Goal: Task Accomplishment & Management: Use online tool/utility

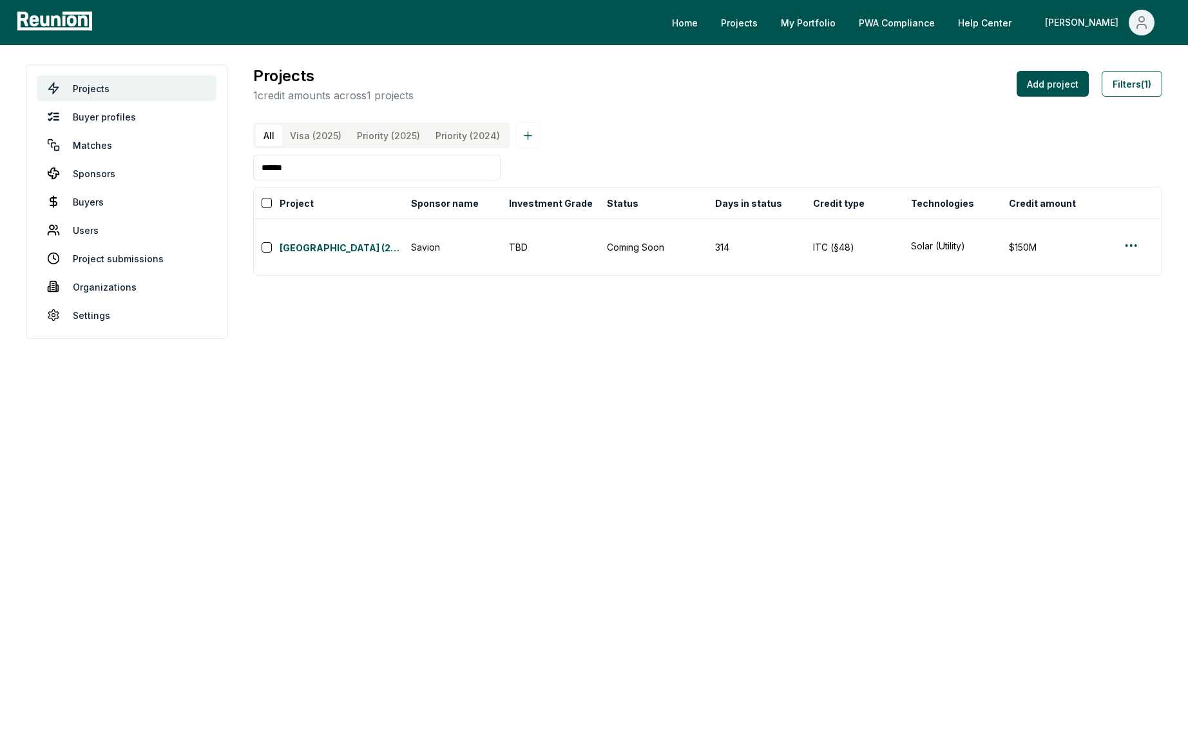
click at [392, 160] on input "******" at bounding box center [376, 168] width 247 height 26
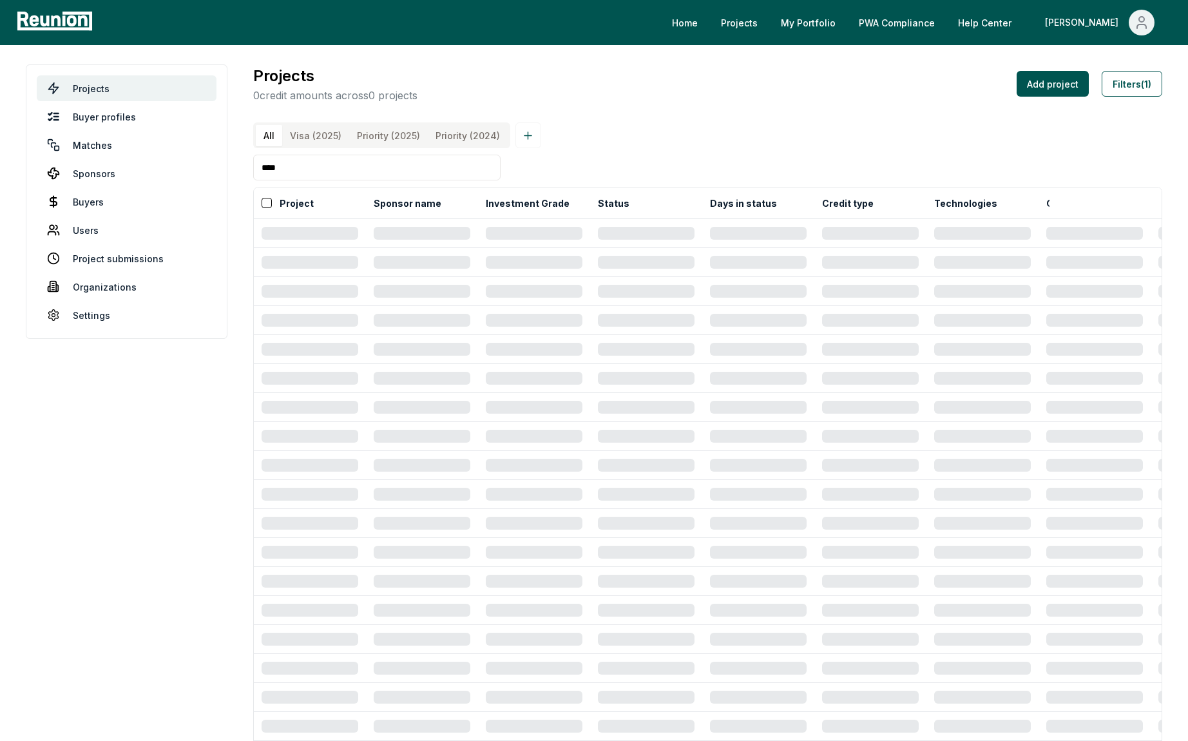
type input "*****"
drag, startPoint x: 755, startPoint y: 145, endPoint x: 1137, endPoint y: 90, distance: 386.1
click at [774, 145] on div "All Visa (2025) Priority (2025) Priority (2024)" at bounding box center [707, 135] width 909 height 26
click at [1153, 82] on button "Filters (1)" at bounding box center [1132, 84] width 61 height 26
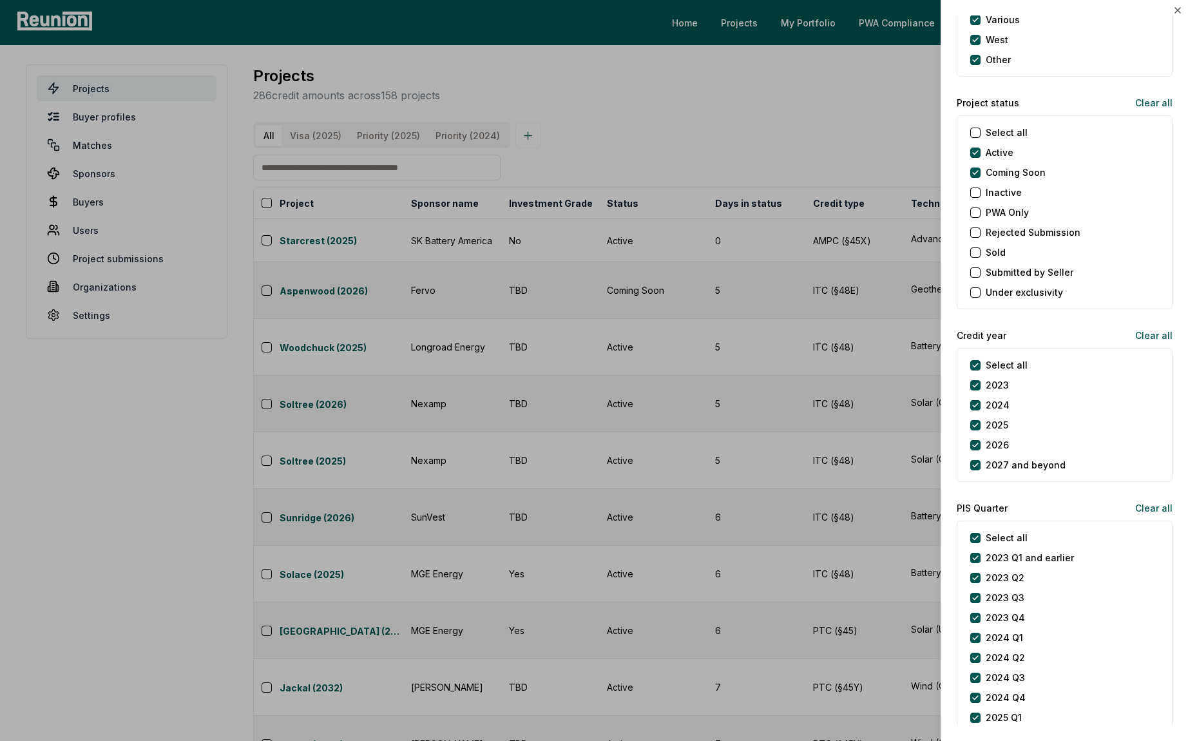
scroll to position [1263, 0]
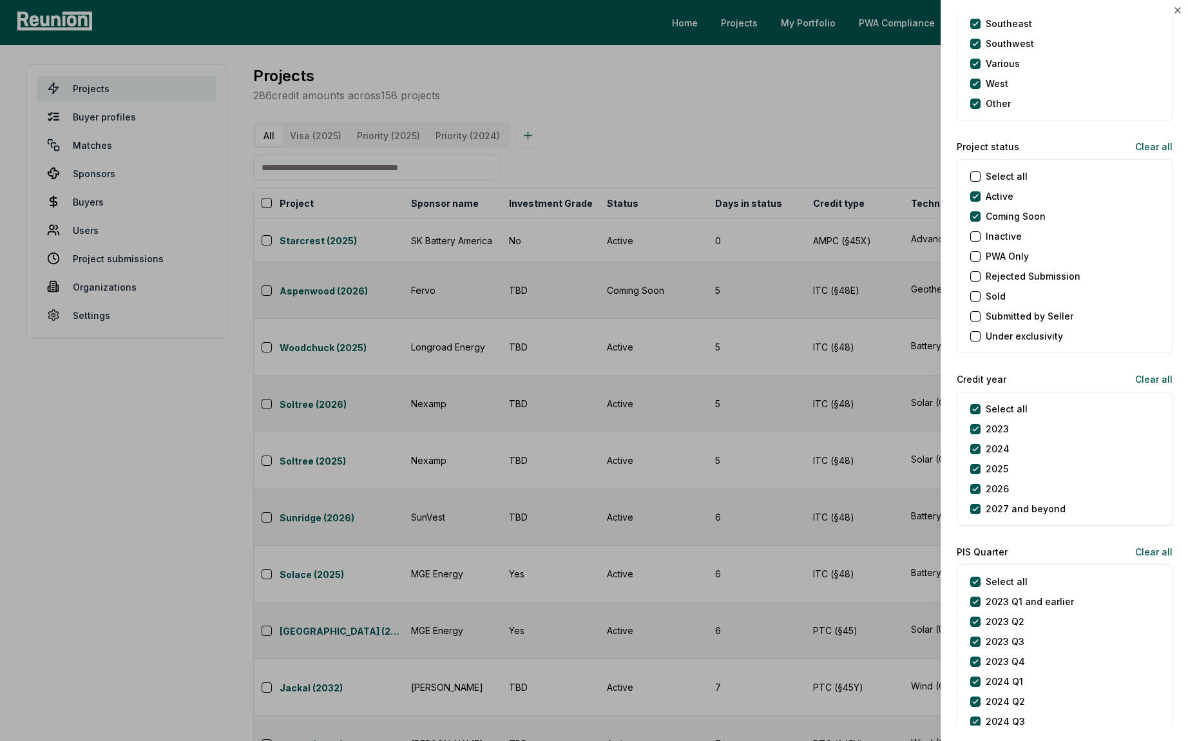
click at [856, 92] on div at bounding box center [594, 370] width 1188 height 741
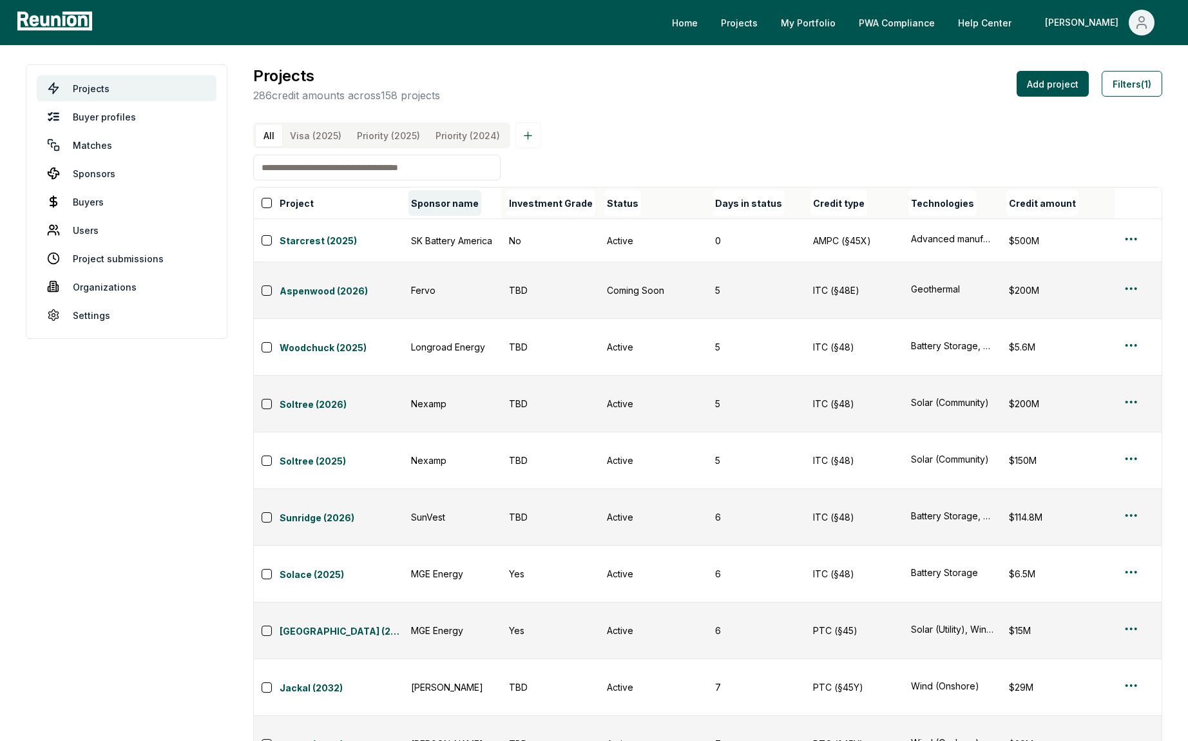
click at [437, 203] on button "Sponsor name" at bounding box center [445, 203] width 73 height 26
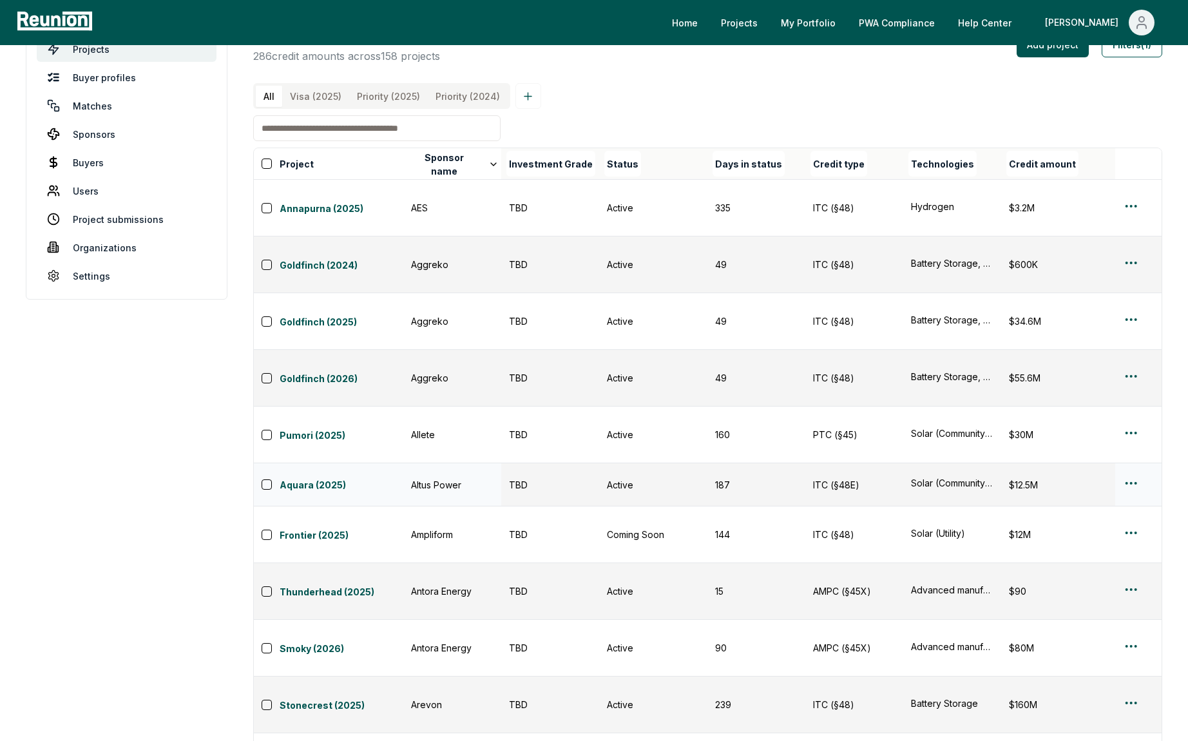
scroll to position [0, 0]
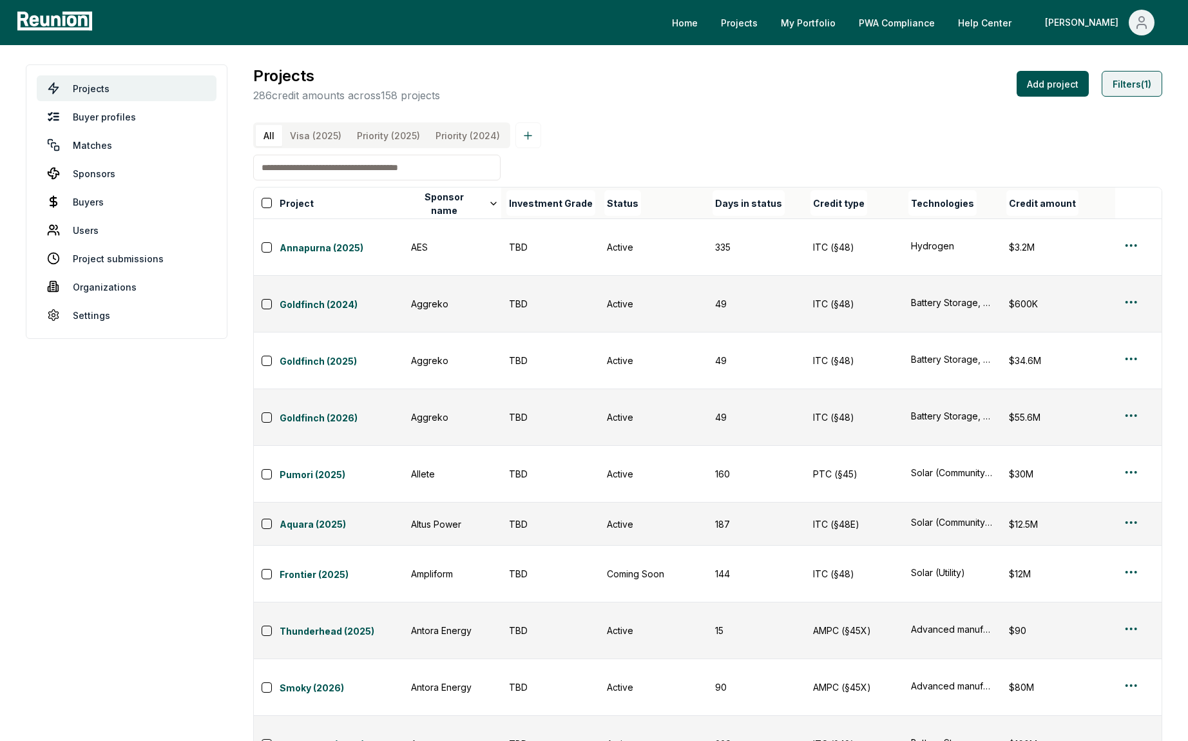
click at [1128, 81] on button "Filters (1)" at bounding box center [1132, 84] width 61 height 26
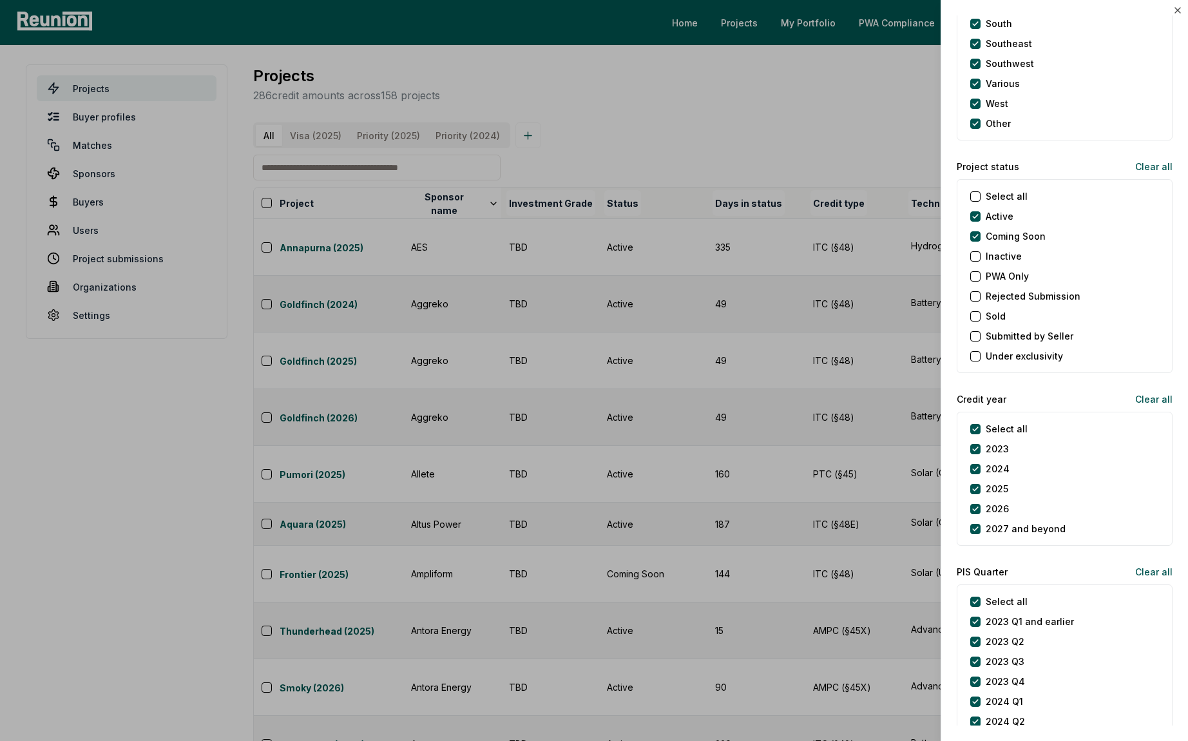
scroll to position [1265, 0]
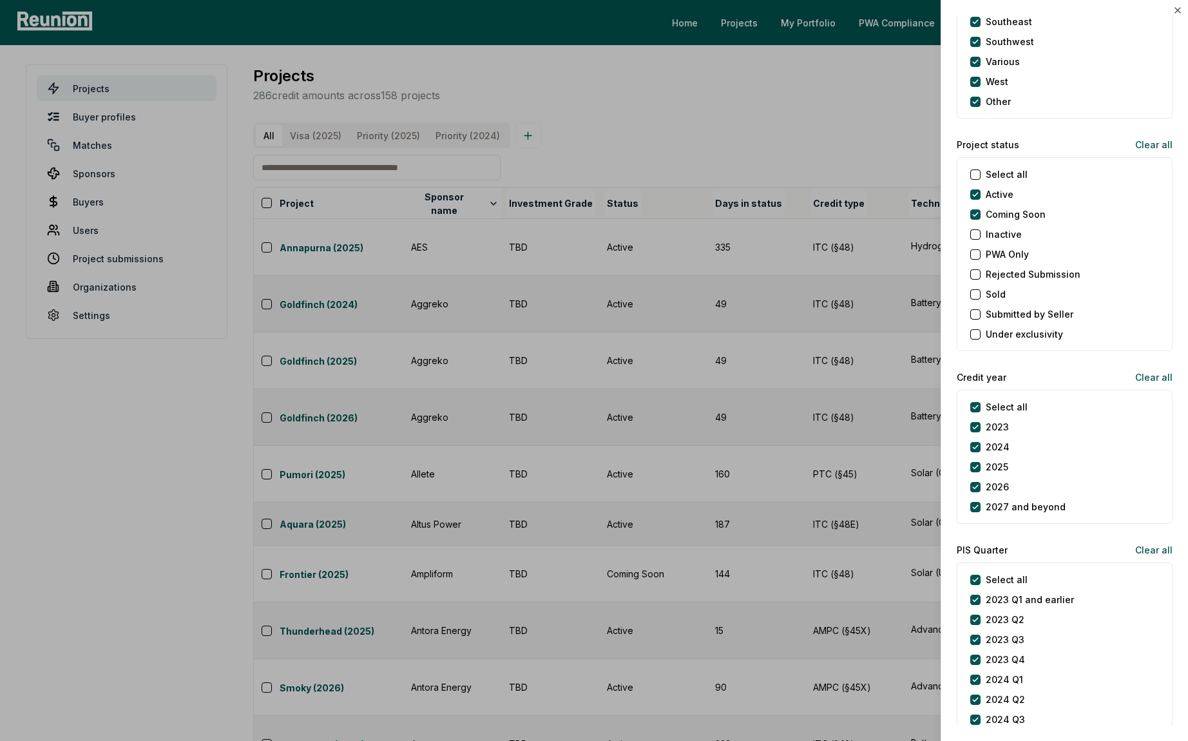
click at [766, 137] on div at bounding box center [594, 370] width 1188 height 741
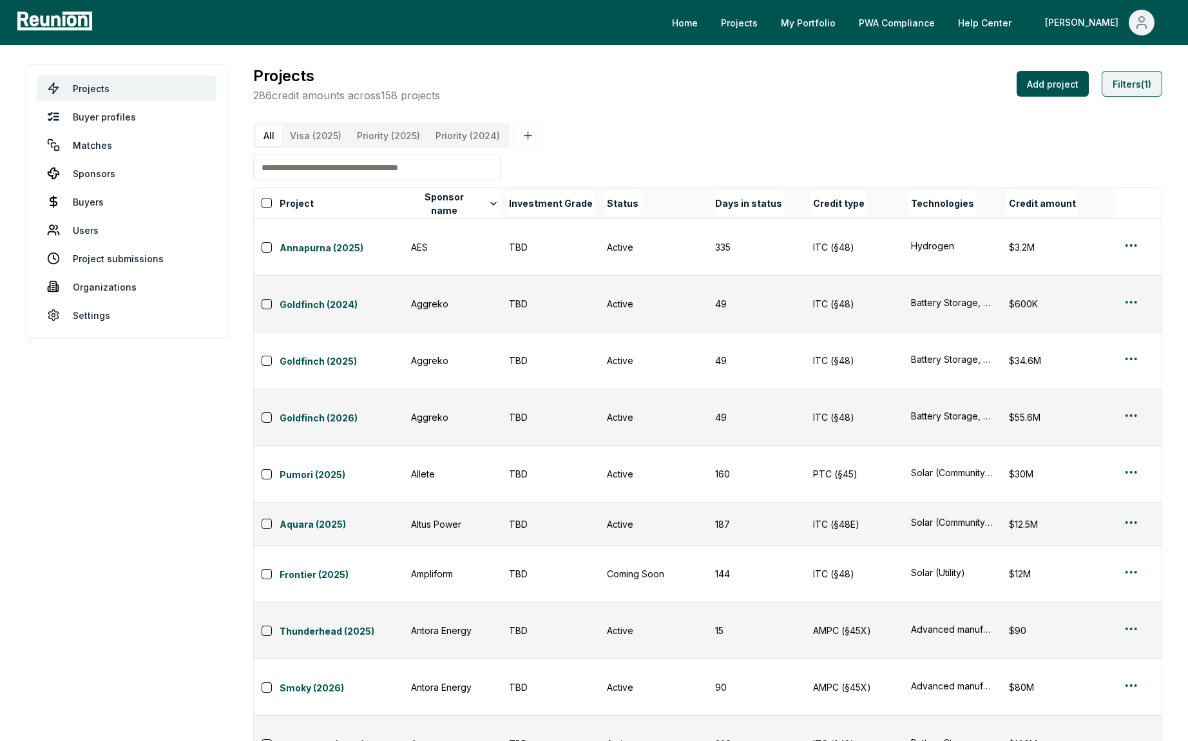
click at [1134, 87] on button "Filters (1)" at bounding box center [1132, 84] width 61 height 26
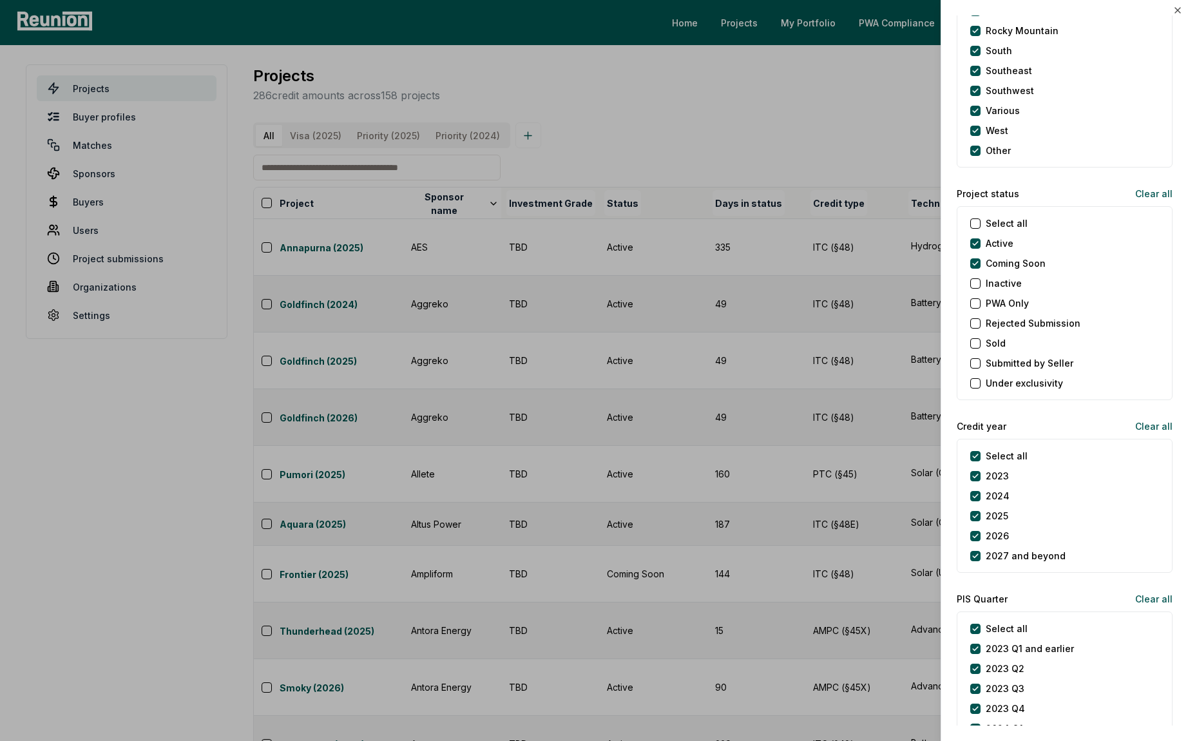
scroll to position [1339, 0]
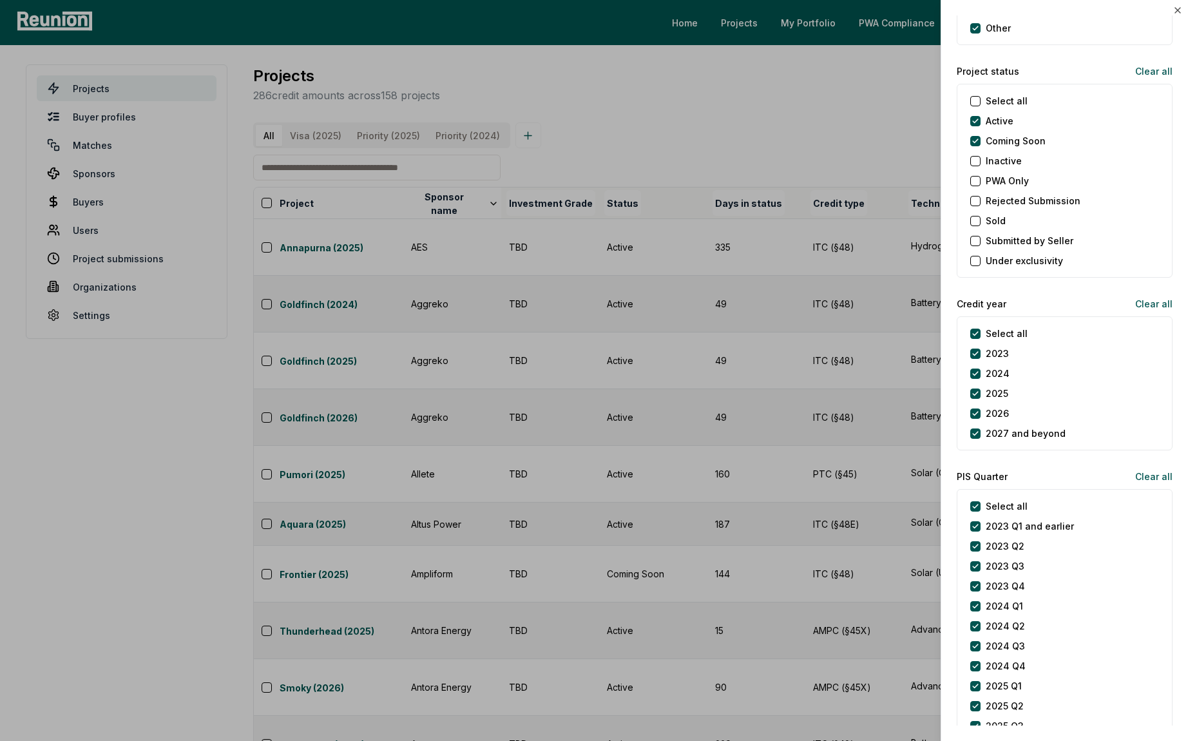
drag, startPoint x: 976, startPoint y: 333, endPoint x: 974, endPoint y: 366, distance: 32.9
click at [976, 334] on year "Select all" at bounding box center [976, 334] width 10 height 10
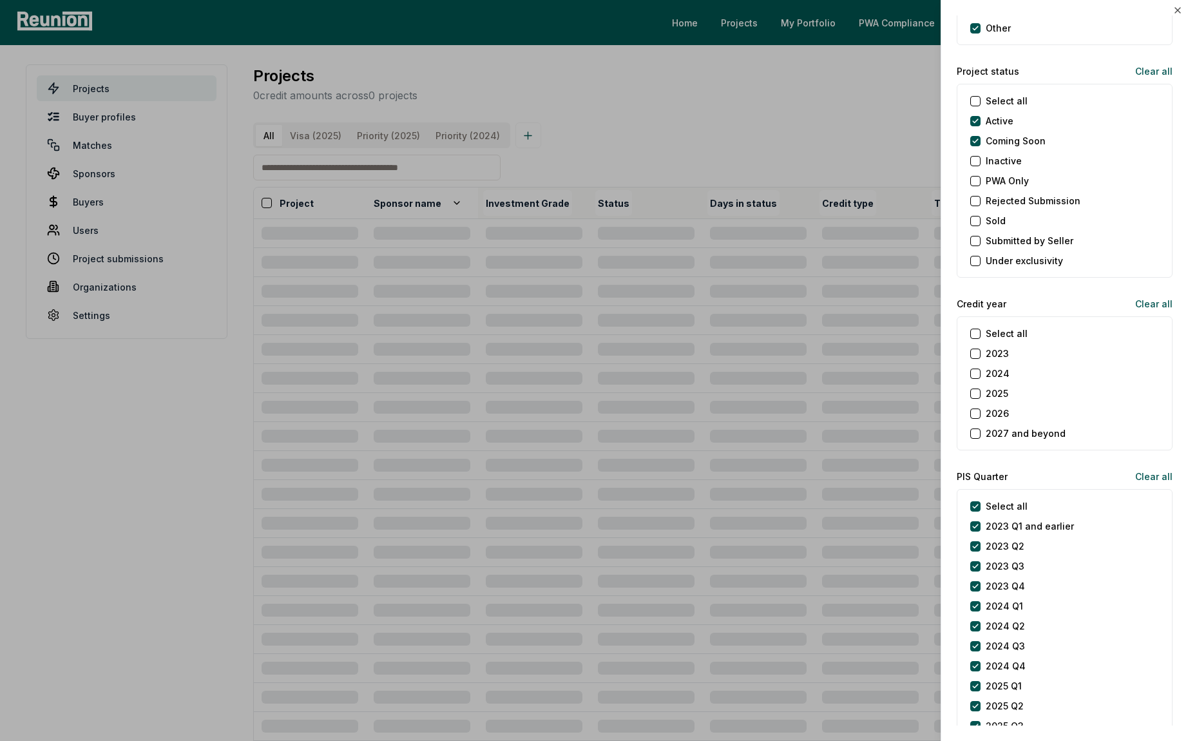
click at [975, 372] on button "2024" at bounding box center [976, 374] width 10 height 10
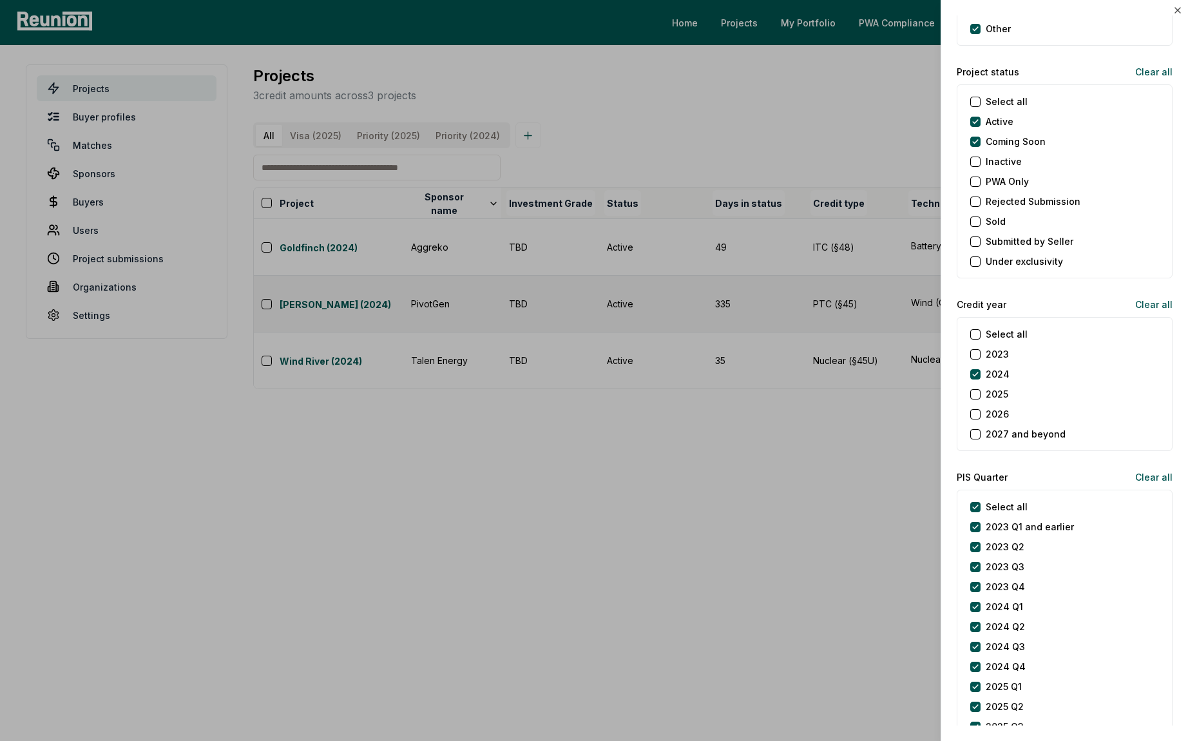
click at [844, 128] on div at bounding box center [594, 370] width 1188 height 741
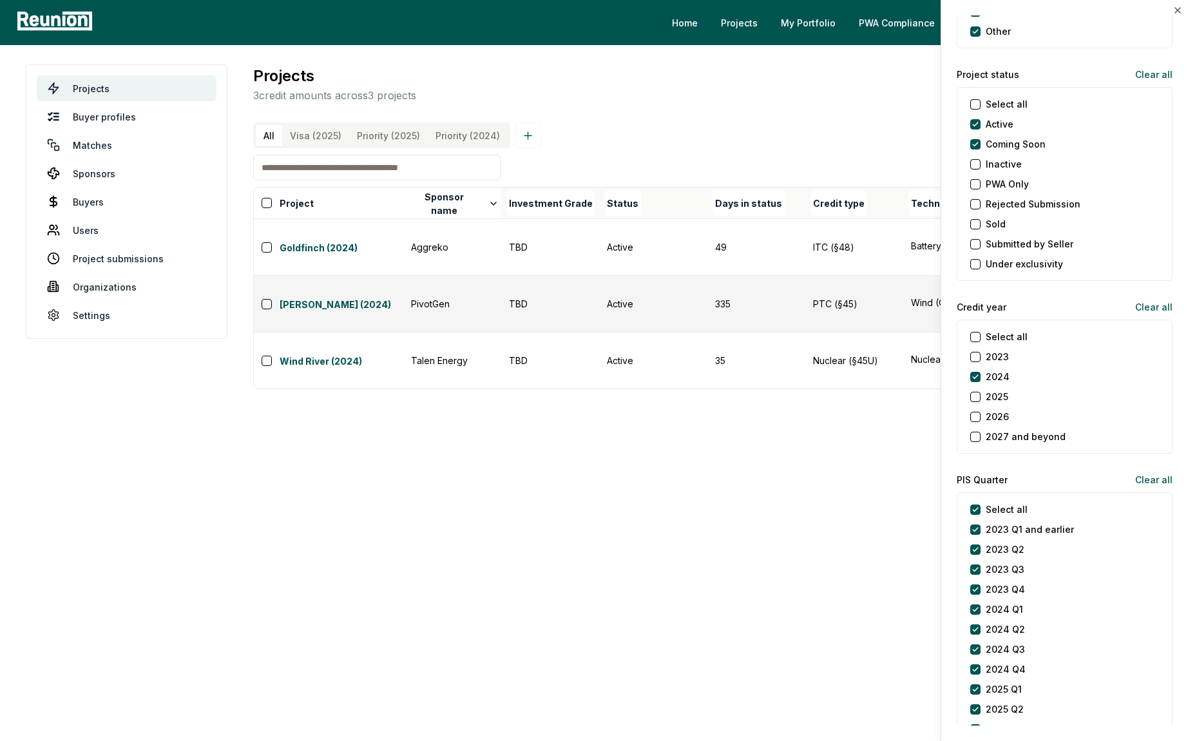
scroll to position [1334, 0]
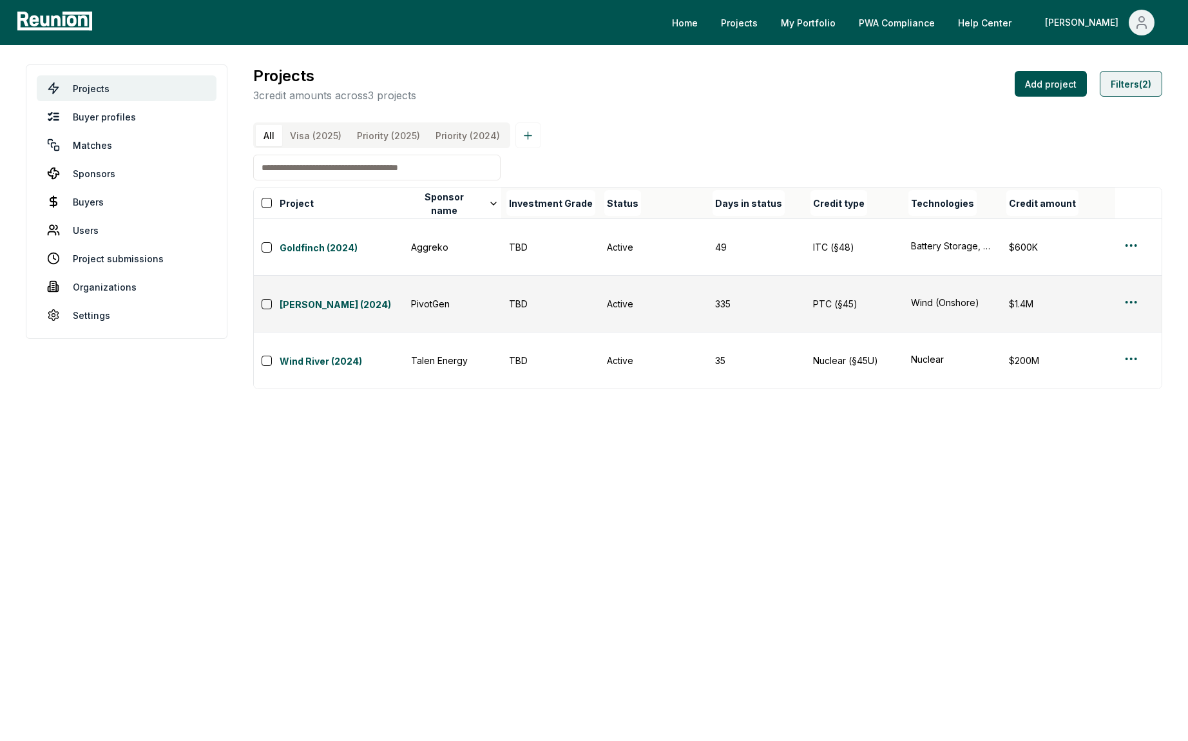
click at [1119, 84] on button "Filters (2)" at bounding box center [1131, 84] width 63 height 26
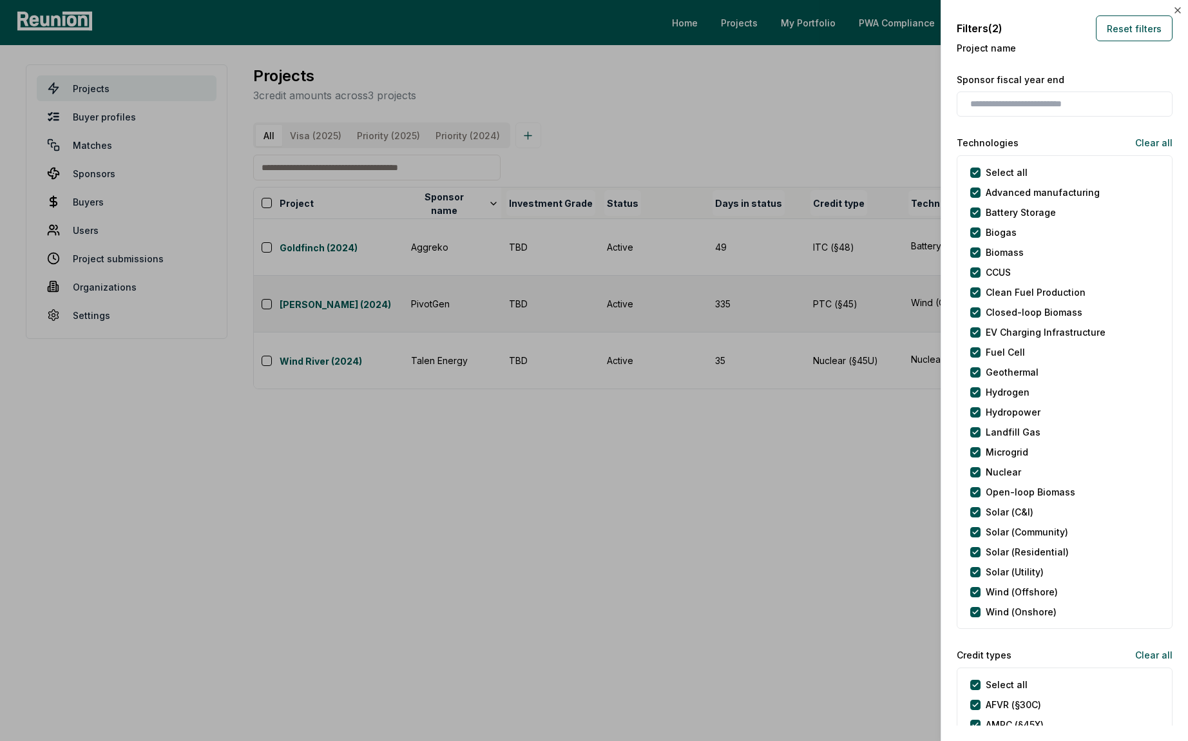
click at [821, 125] on div at bounding box center [594, 370] width 1188 height 741
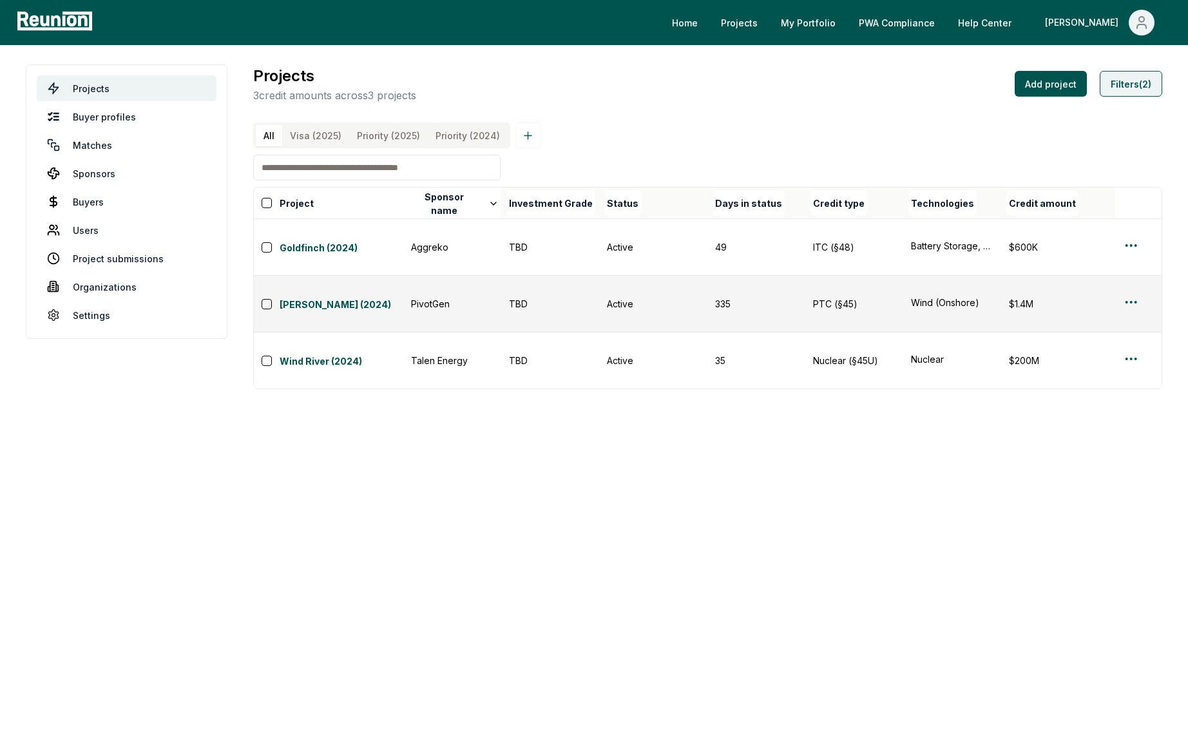
click at [1121, 79] on button "Filters (2)" at bounding box center [1131, 84] width 63 height 26
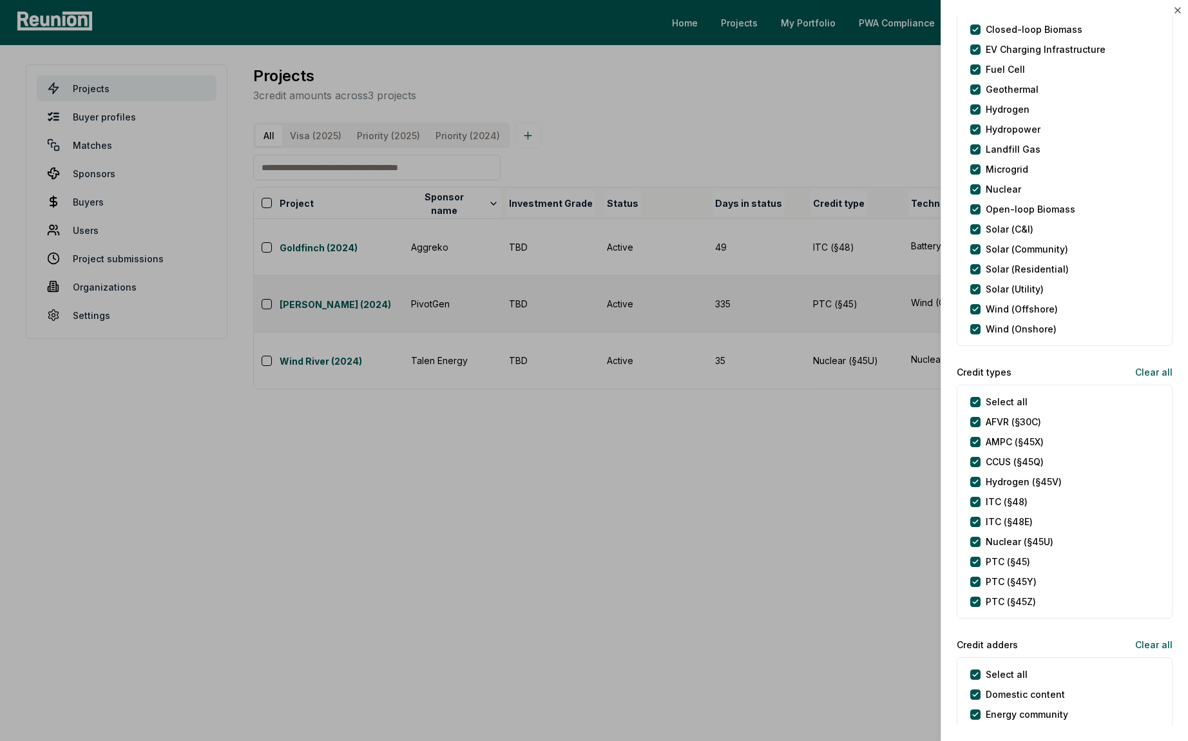
scroll to position [0, 0]
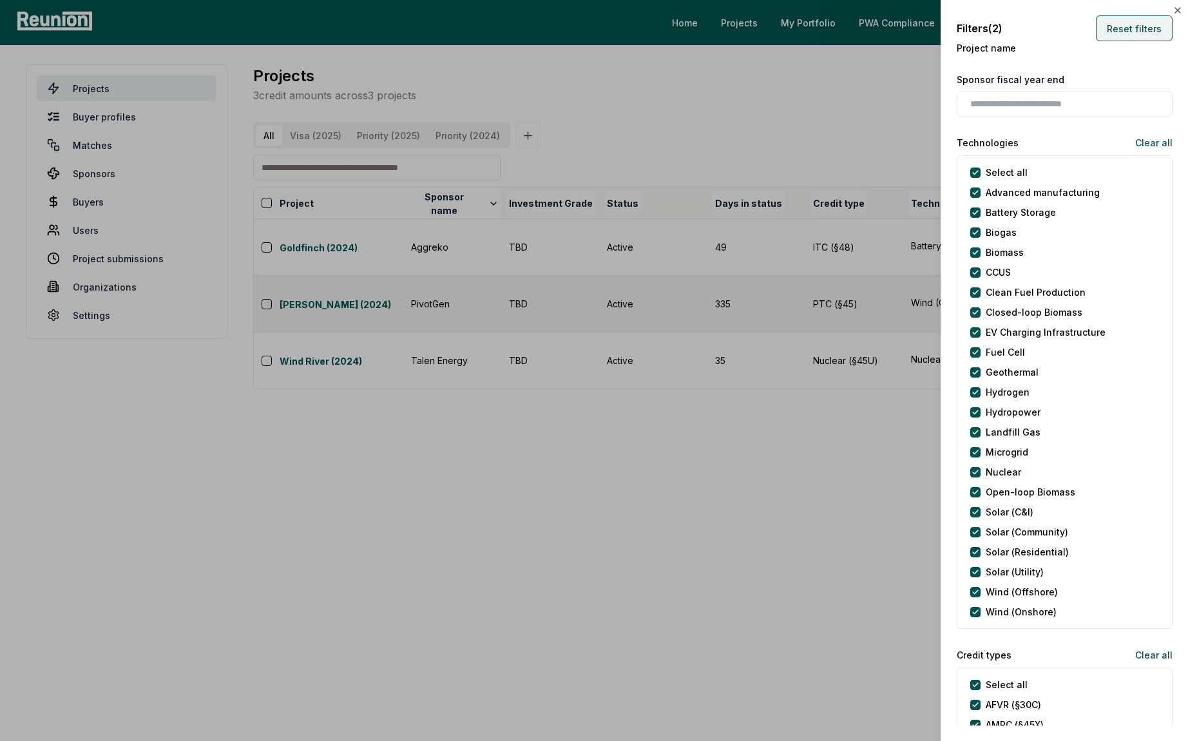
click at [1134, 35] on button "Reset filters" at bounding box center [1134, 28] width 77 height 26
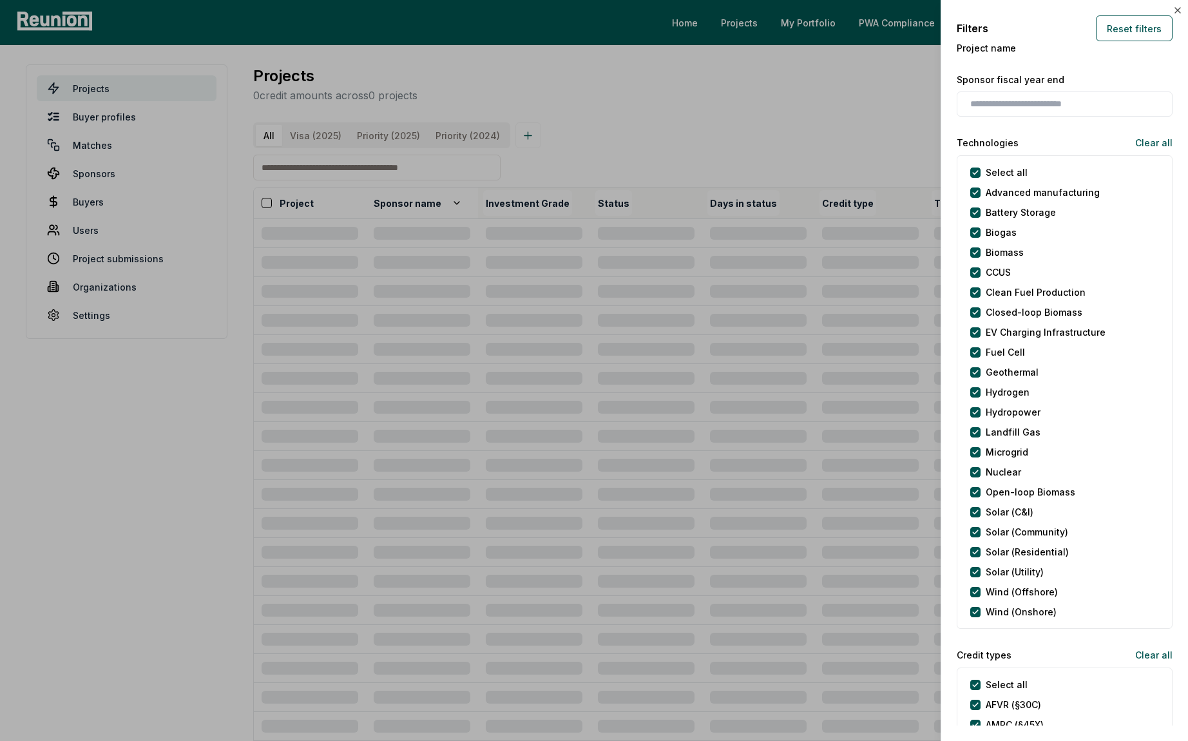
click at [452, 161] on div at bounding box center [594, 370] width 1188 height 741
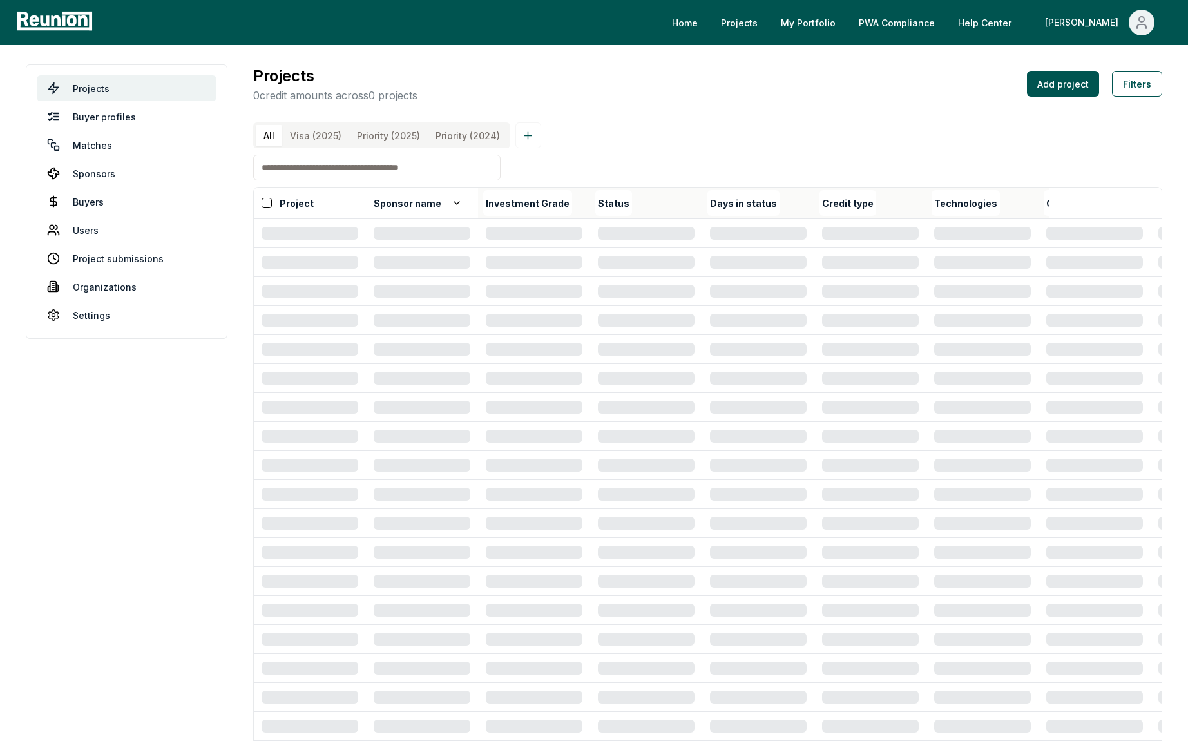
click at [430, 168] on input at bounding box center [376, 168] width 247 height 26
click at [315, 164] on input at bounding box center [376, 168] width 247 height 26
click at [1129, 84] on button "Filters" at bounding box center [1137, 84] width 50 height 26
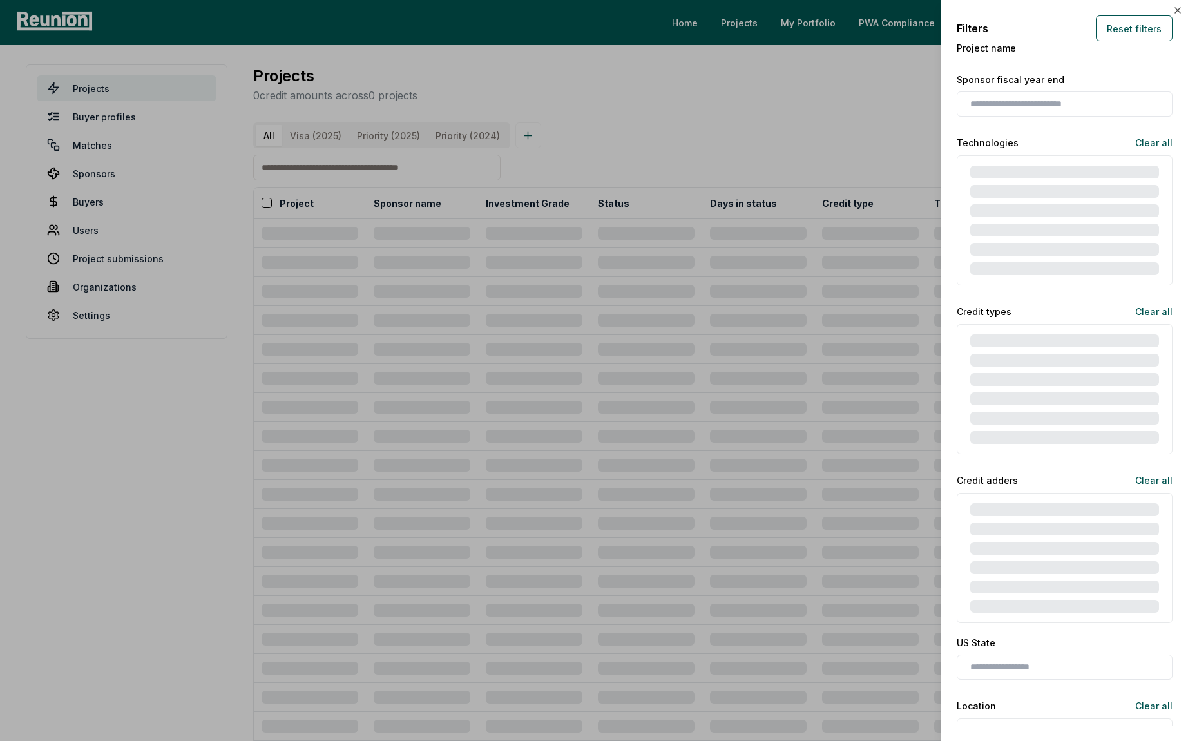
click at [635, 159] on div at bounding box center [594, 370] width 1188 height 741
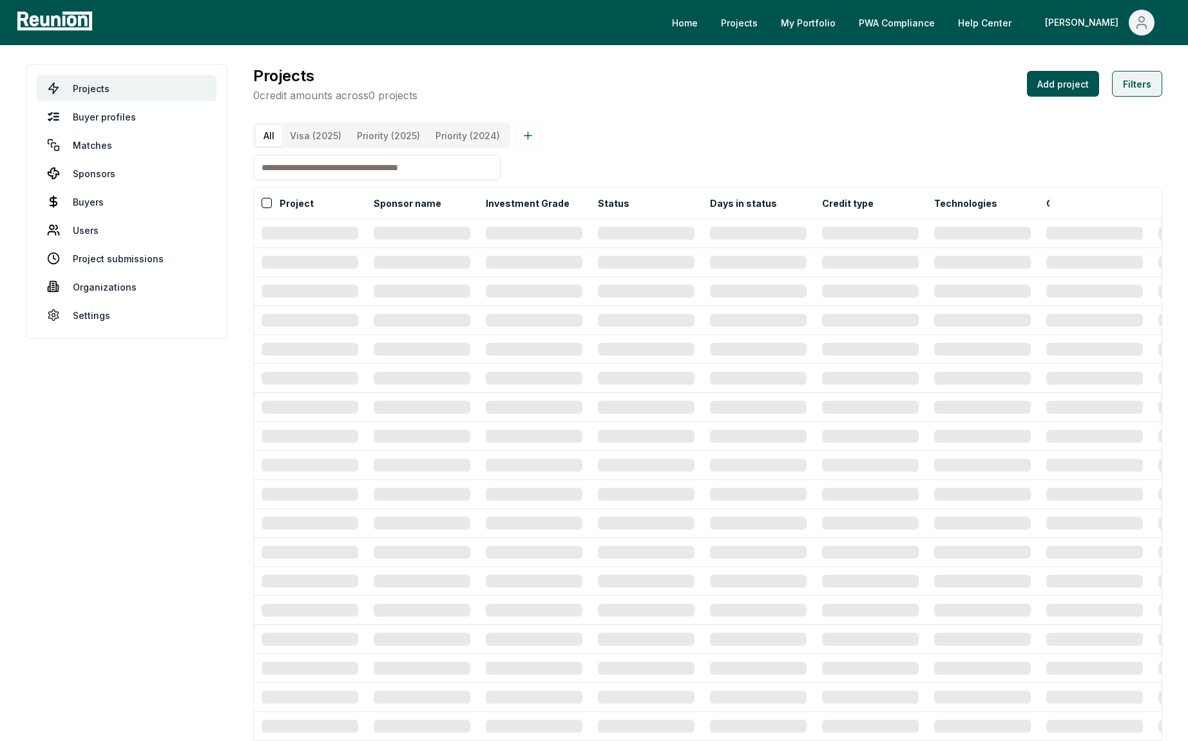
click at [1143, 81] on button "Filters" at bounding box center [1137, 84] width 50 height 26
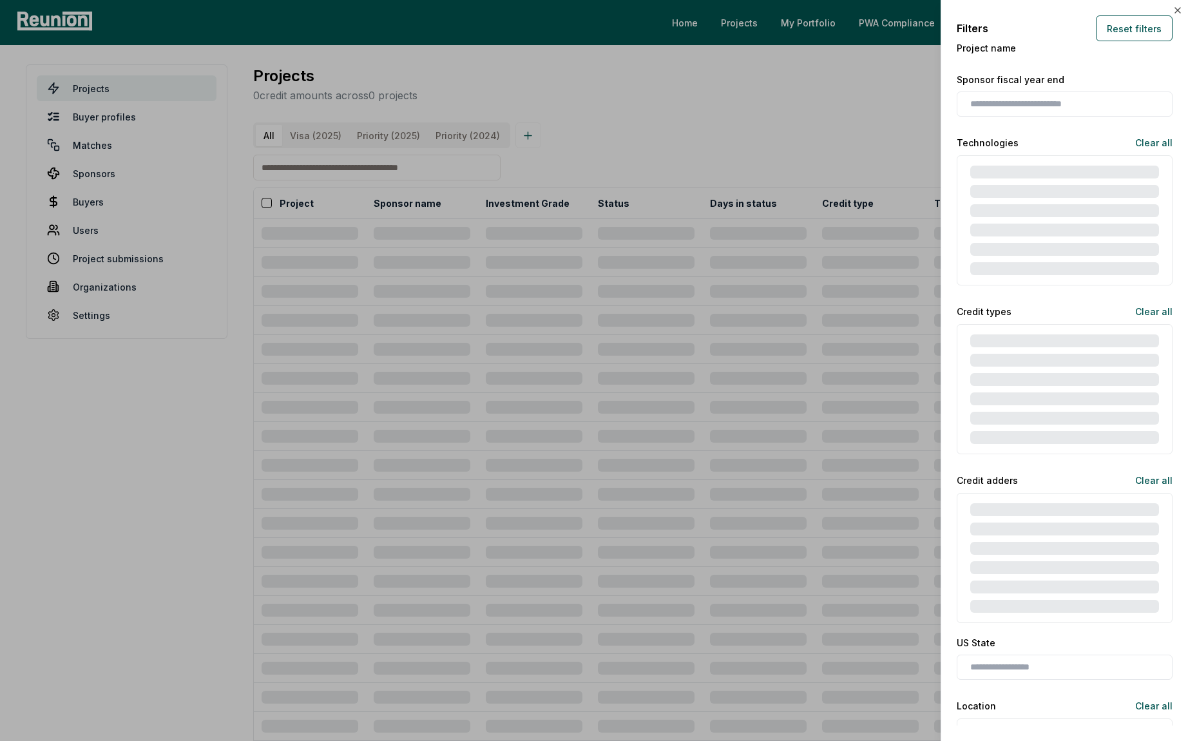
click at [737, 137] on div at bounding box center [594, 370] width 1188 height 741
